Goal: Information Seeking & Learning: Learn about a topic

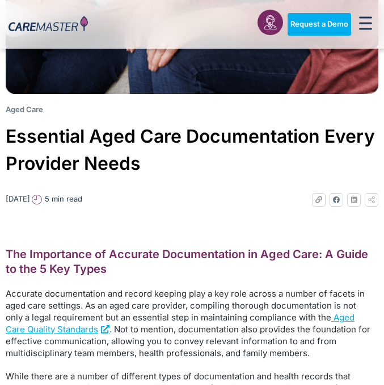
scroll to position [340, 0]
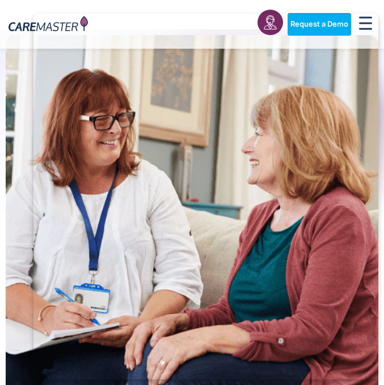
scroll to position [26, 0]
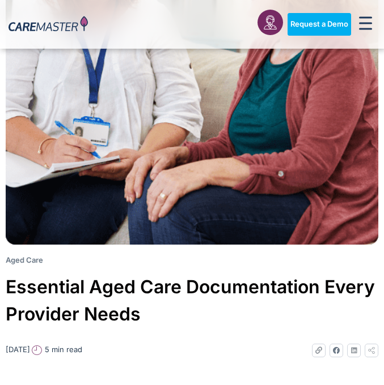
scroll to position [188, 0]
